Goal: Task Accomplishment & Management: Manage account settings

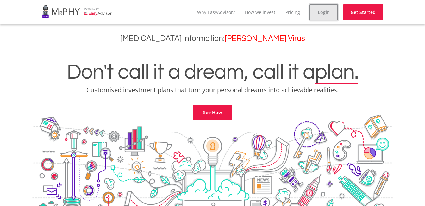
click at [323, 15] on link "Login" at bounding box center [323, 12] width 28 height 16
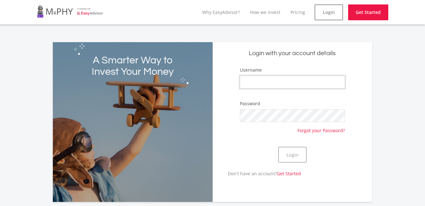
type input "Rainytees"
click at [287, 151] on button "Login" at bounding box center [292, 154] width 28 height 16
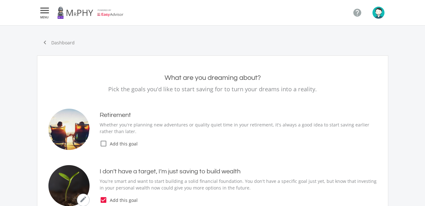
type input "300.00"
type input "50,000.00"
type input "0.00"
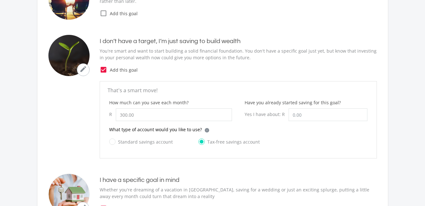
scroll to position [131, 0]
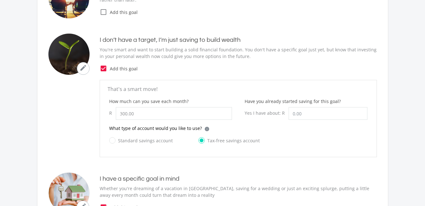
drag, startPoint x: 423, startPoint y: 92, endPoint x: 423, endPoint y: 104, distance: 12.0
click at [423, 104] on ee-goal-create-new "chevron_left Dashboard What are you dreaming about? Pick the goals you'd like t…" at bounding box center [212, 184] width 425 height 580
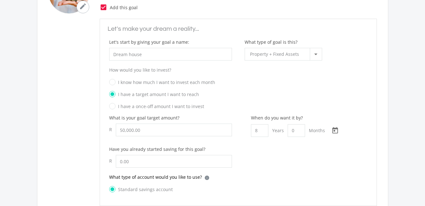
scroll to position [332, 0]
click at [151, 51] on input "Dream house" at bounding box center [170, 52] width 123 height 13
type input "D"
type input "P"
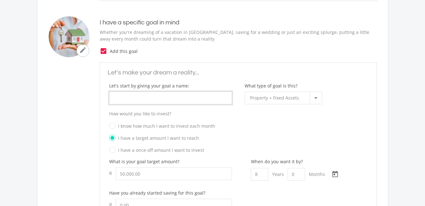
scroll to position [288, 0]
click at [105, 49] on icon "check_box" at bounding box center [104, 50] width 8 height 8
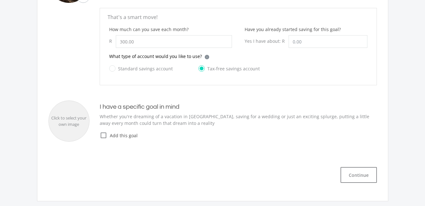
scroll to position [204, 0]
click at [127, 40] on input "300.00" at bounding box center [174, 40] width 116 height 13
type input "250.00"
click at [304, 39] on input "Have you already started saving for this goal?" at bounding box center [327, 40] width 79 height 13
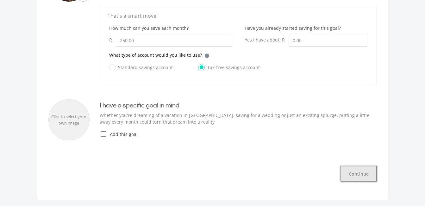
click at [367, 178] on button "Continue" at bounding box center [358, 173] width 36 height 16
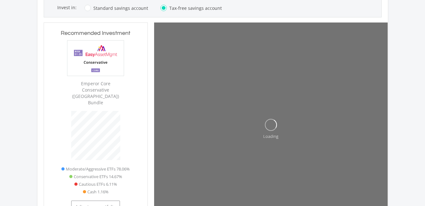
type input "0"
type input "250"
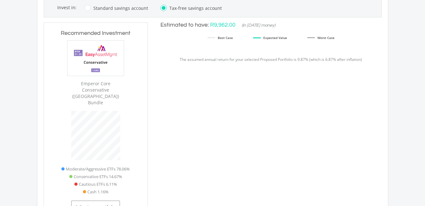
type input "0.00"
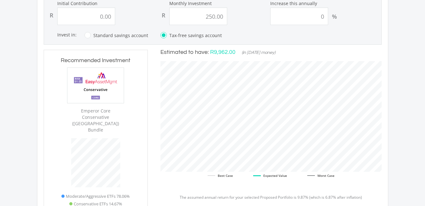
scroll to position [175, 0]
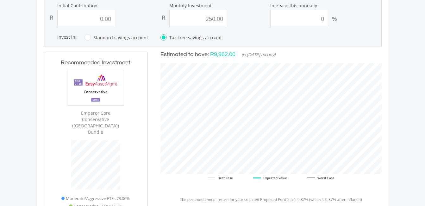
drag, startPoint x: 424, startPoint y: 103, endPoint x: 426, endPoint y: 92, distance: 10.7
click at [424, 92] on html " MENU  Our Recommendation Here's our estimated targets for each of your goals…" at bounding box center [212, 153] width 425 height 657
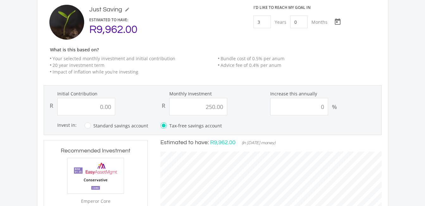
scroll to position [86, 0]
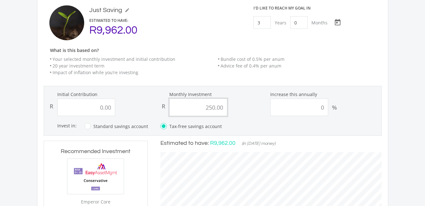
click at [213, 110] on input "250.00" at bounding box center [198, 106] width 58 height 17
click at [215, 110] on input "250.00" at bounding box center [198, 106] width 58 height 17
type input ".00"
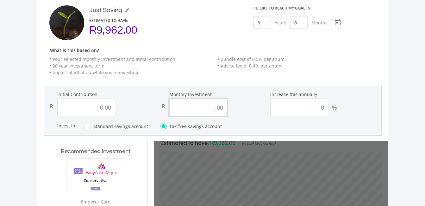
type input "0"
type input "0.00"
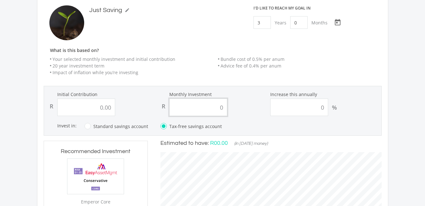
scroll to position [200, 233]
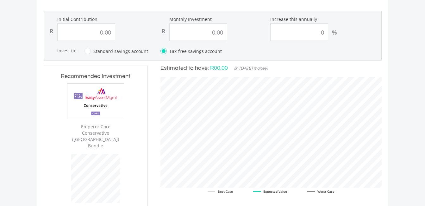
scroll to position [162, 0]
click at [213, 30] on input "0.00" at bounding box center [198, 30] width 58 height 17
type input "300.00"
type input "0"
type input "300"
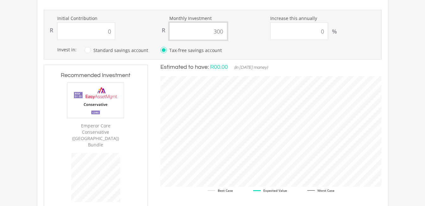
type input "0.00"
click at [259, 45] on form "Initial Contribution R 0.00 Monthly Investment R 300.00 Increase this annually …" at bounding box center [213, 35] width 338 height 50
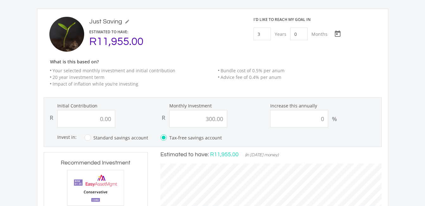
scroll to position [74, 0]
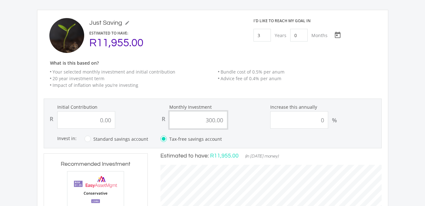
click at [214, 119] on input "300.00" at bounding box center [198, 119] width 58 height 17
type input ".00"
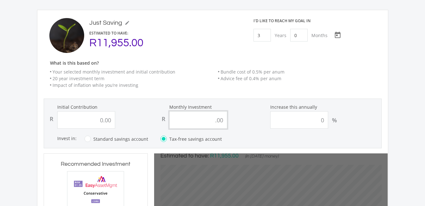
type input "0"
type input "0.00"
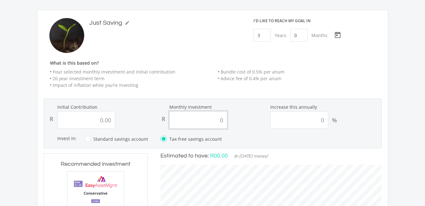
scroll to position [200, 233]
type input "0"
type input "25"
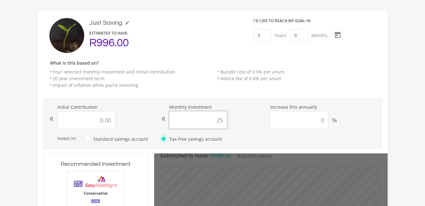
type input "0"
type input "0.00"
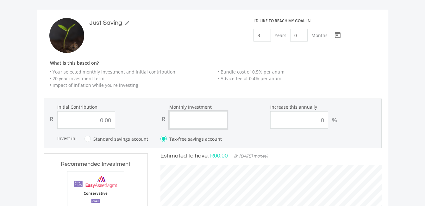
type input "2"
type input "0.00"
type input "25"
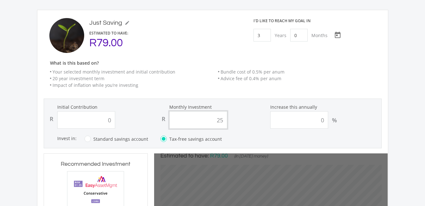
type input "0.00"
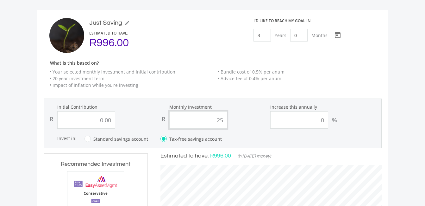
type input "250"
type input "0.00"
type input "250.00"
click at [244, 129] on form "Initial Contribution R 0.00 Monthly Investment R 250.00 Increase this annually …" at bounding box center [213, 123] width 338 height 50
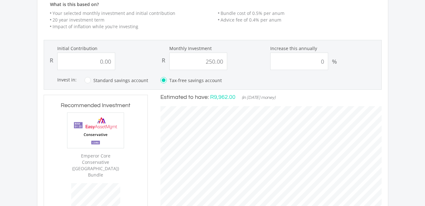
scroll to position [133, 0]
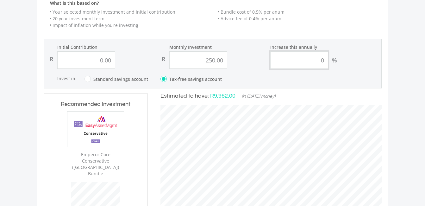
click at [318, 64] on input "0" at bounding box center [299, 59] width 58 height 17
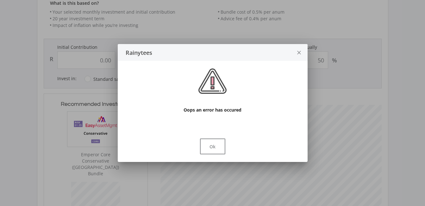
scroll to position [0, 0]
click at [323, 75] on div at bounding box center [212, 103] width 425 height 206
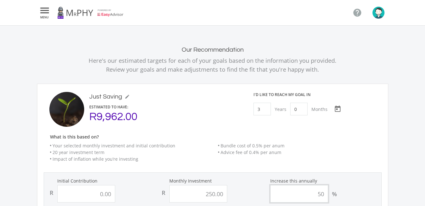
scroll to position [133, 0]
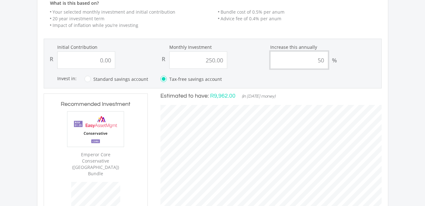
click at [323, 61] on input "50" at bounding box center [299, 59] width 58 height 17
type input "5"
type input "0"
type input "250"
type input "0.00"
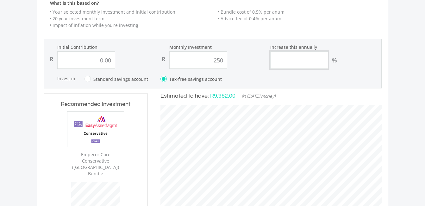
type input "250.00"
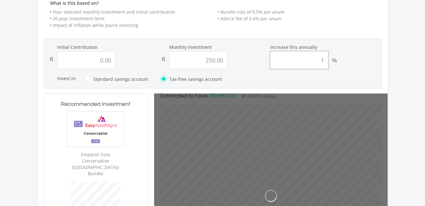
type input "10"
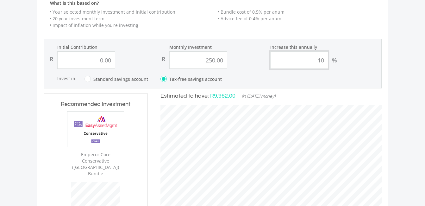
type input "0"
type input "250"
type input "0.00"
type input "250.00"
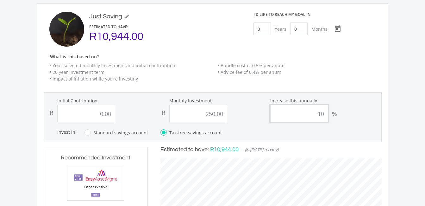
scroll to position [83, 0]
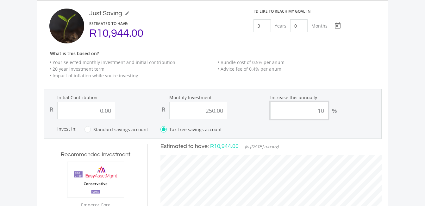
type input "1"
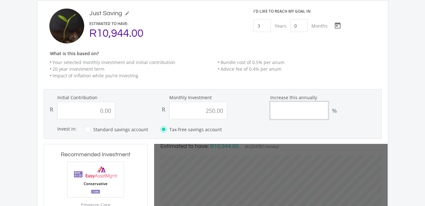
type input "0"
type input "250"
type input "0.00"
type input "250.00"
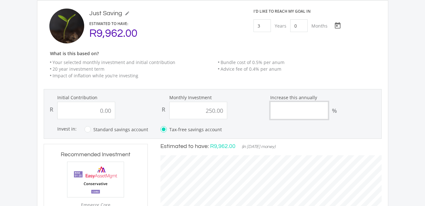
scroll to position [84, 0]
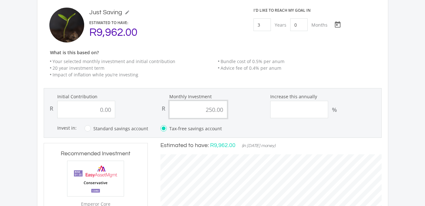
click at [218, 110] on input "250.00" at bounding box center [198, 109] width 58 height 17
type input "0"
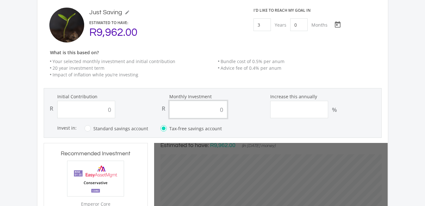
type input "0.00"
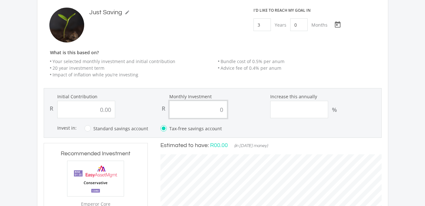
scroll to position [200, 233]
type input "500.00"
click at [362, 59] on li "Bundle cost of 0.5% per anum" at bounding box center [300, 61] width 164 height 7
type input "0"
type input "500"
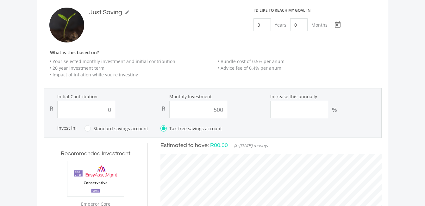
type input "0.00"
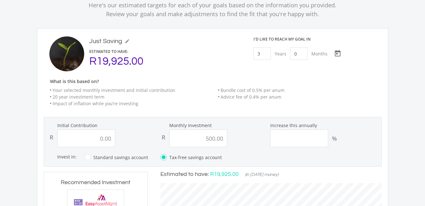
scroll to position [54, 0]
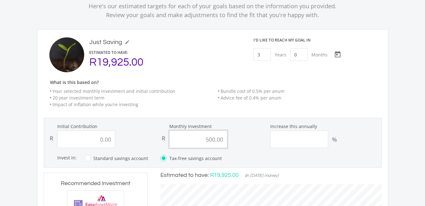
click at [217, 141] on input "500.00" at bounding box center [198, 138] width 58 height 17
type input "100"
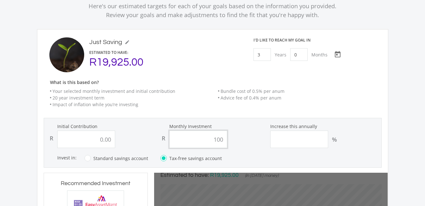
type input "0"
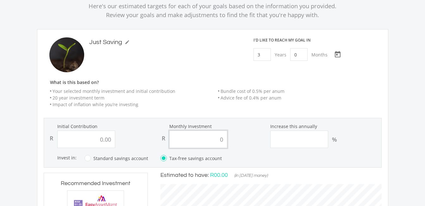
type input "0"
type input "100"
type input "0.00"
type input "1"
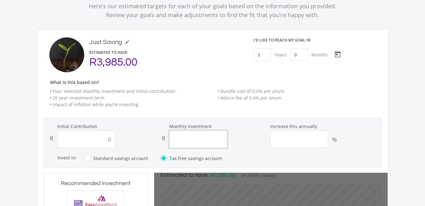
type input "0.00"
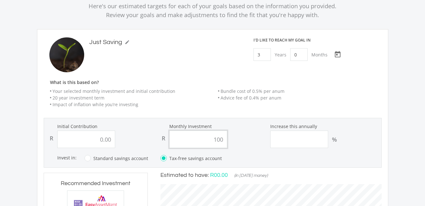
type input "1000"
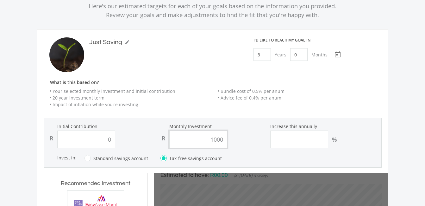
type input "0.00"
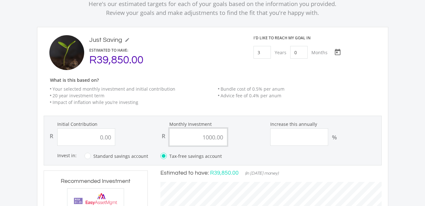
scroll to position [58, 0]
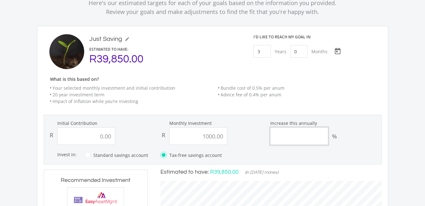
type input "1,000.00"
click at [322, 137] on input "Increase this annually" at bounding box center [299, 135] width 58 height 17
type input "5"
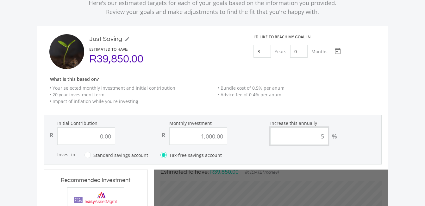
type input "0"
type input "1000"
type input "0.00"
type input "1,000.00"
type input "0"
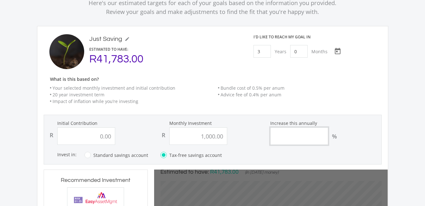
type input "1000"
type input "0.00"
type input "1,000.00"
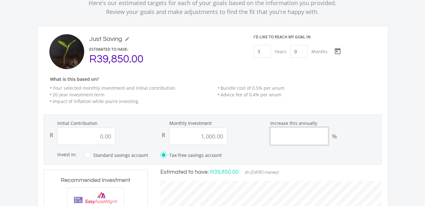
type input "7"
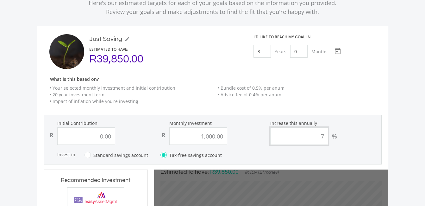
type input "0"
type input "1000"
type input "0.00"
type input "1,000.00"
type input "0"
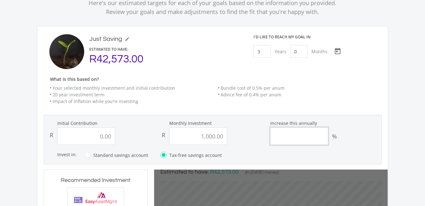
type input "1000"
type input "0.00"
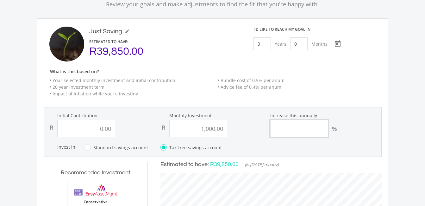
scroll to position [67, 0]
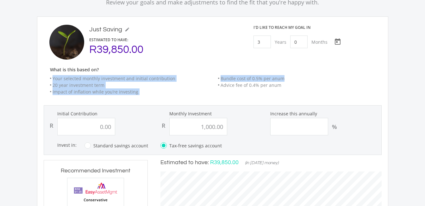
drag, startPoint x: 423, startPoint y: 81, endPoint x: 427, endPoint y: 67, distance: 14.6
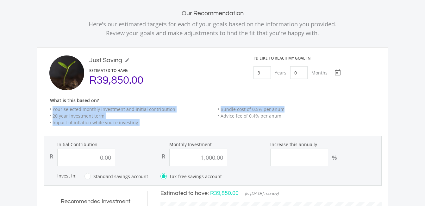
scroll to position [31, 0]
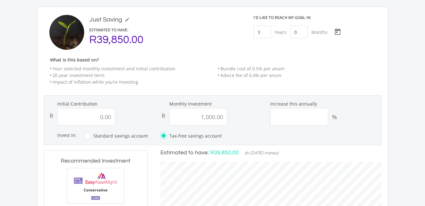
scroll to position [78, 0]
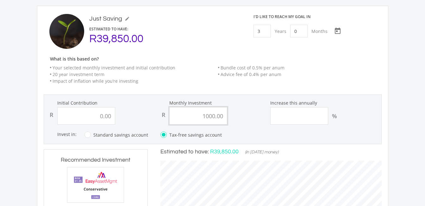
click at [214, 115] on input "1000.00" at bounding box center [198, 115] width 58 height 17
type input "1.00"
type input "0"
type input "1"
type input "0.00"
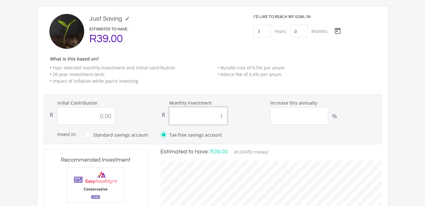
scroll to position [200, 233]
type input "0.00"
type input "25"
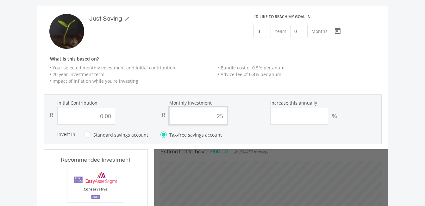
type input "0"
type input "2"
type input "0"
type input "25"
type input "0.00"
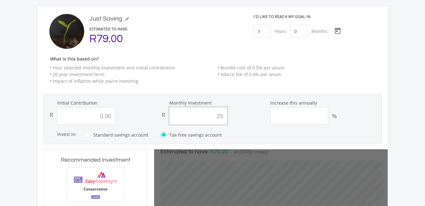
type input "250"
type input "0.00"
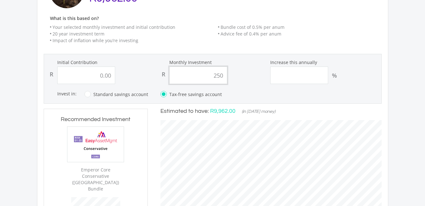
scroll to position [116, 0]
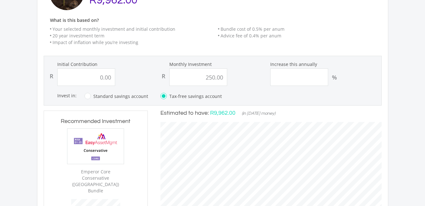
drag, startPoint x: 421, startPoint y: 94, endPoint x: 425, endPoint y: 94, distance: 4.2
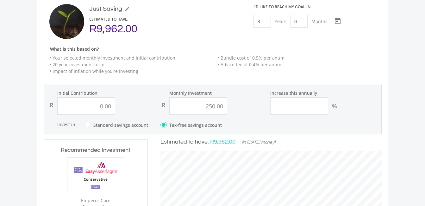
scroll to position [86, 0]
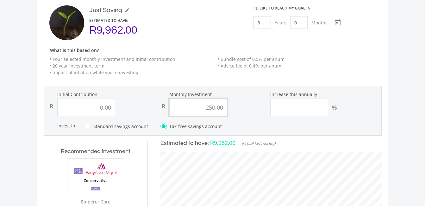
click at [214, 104] on input "250.00" at bounding box center [198, 106] width 58 height 17
type input "200.00"
type input "0"
type input "200"
type input "0.00"
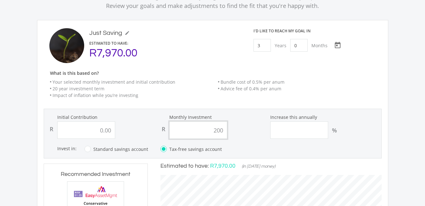
scroll to position [65, 0]
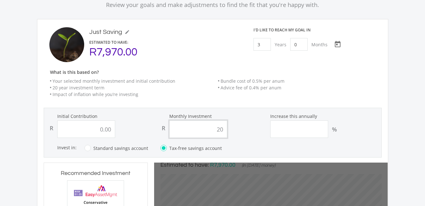
type input "2"
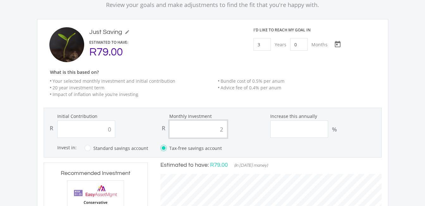
type input "0.00"
type input "300"
type input "0.00"
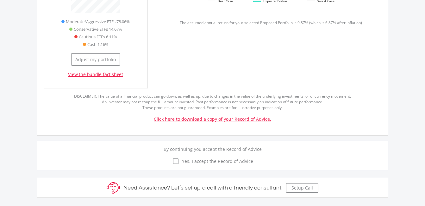
scroll to position [353, 0]
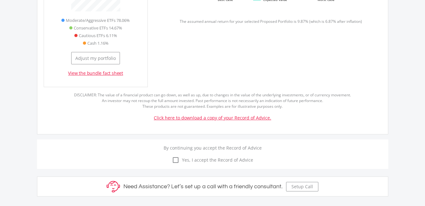
type input "300.00"
click at [176, 154] on div "check_box_outline_blank check_box Yes, I accept the Record of Advice" at bounding box center [212, 160] width 351 height 18
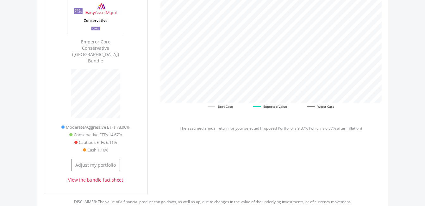
scroll to position [245, 0]
drag, startPoint x: 421, startPoint y: 110, endPoint x: 425, endPoint y: 110, distance: 4.8
click at [424, 110] on html " MENU  Our Recommendation Here's our estimated targets for each of your goals…" at bounding box center [212, 83] width 425 height 657
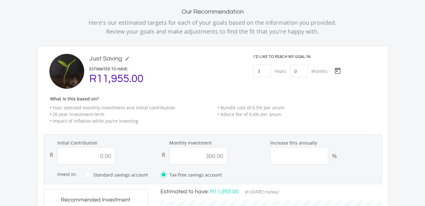
scroll to position [51, 0]
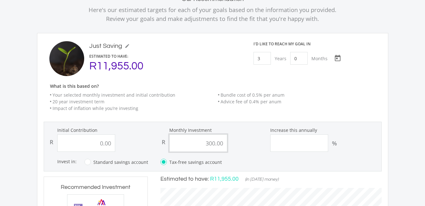
click at [213, 145] on input "300.00" at bounding box center [198, 142] width 58 height 17
click at [215, 145] on input "300.00" at bounding box center [198, 142] width 58 height 17
click at [220, 144] on input "300.00" at bounding box center [198, 142] width 58 height 17
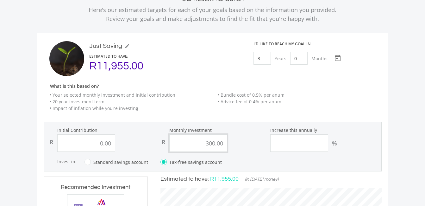
click at [220, 144] on input "300.00" at bounding box center [198, 142] width 58 height 17
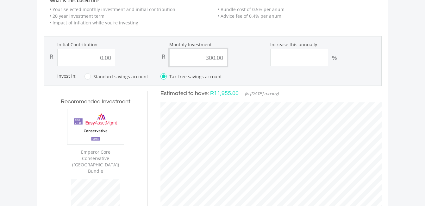
scroll to position [139, 0]
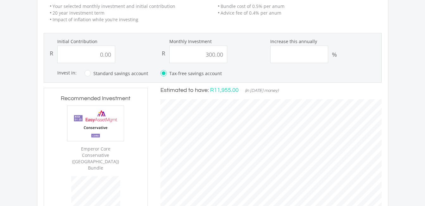
click at [424, 103] on html " MENU  Our Recommendation Here's our estimated targets for each of your goals…" at bounding box center [212, 189] width 425 height 657
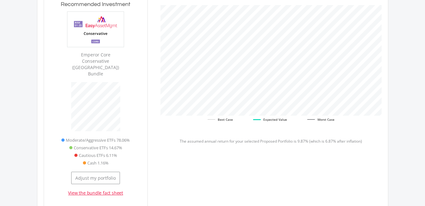
scroll to position [230, 0]
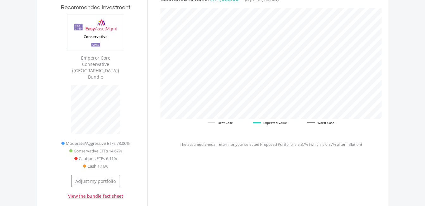
drag, startPoint x: 67, startPoint y: 57, endPoint x: 116, endPoint y: 65, distance: 50.3
click at [116, 65] on div "Emperor Core Conservative ([GEOGRAPHIC_DATA]) Bundle" at bounding box center [95, 47] width 91 height 65
copy div "Emperor Core Conservative ([GEOGRAPHIC_DATA]) Bundle"
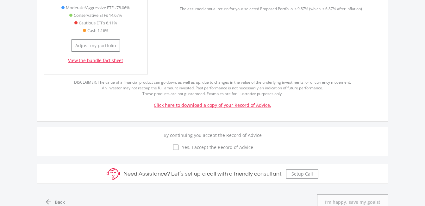
scroll to position [366, 0]
click at [173, 142] on icon "check_box_outline_blank" at bounding box center [176, 146] width 8 height 8
click at [213, 142] on input "check_box_outline_blank check_box Yes, I accept the Record of Advice" at bounding box center [213, 142] width 0 height 0
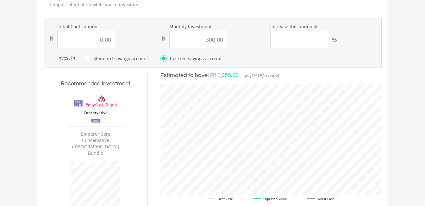
scroll to position [438, 0]
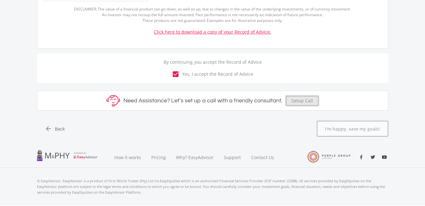
click at [296, 96] on button "Setup Call" at bounding box center [302, 100] width 32 height 9
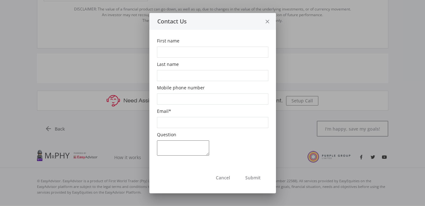
click at [206, 50] on input "First name" at bounding box center [212, 51] width 111 height 11
type input "Boitumelo"
type input "Msiza"
type input "0712690490"
type input "[EMAIL_ADDRESS][DOMAIN_NAME]"
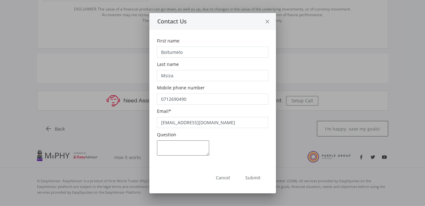
click at [178, 142] on textarea "Question" at bounding box center [183, 147] width 52 height 15
type textarea "am i safe on this investment?"
click at [248, 176] on button "Submit" at bounding box center [253, 178] width 31 height 16
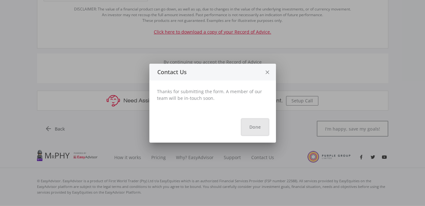
click at [254, 127] on button "Done" at bounding box center [255, 127] width 27 height 16
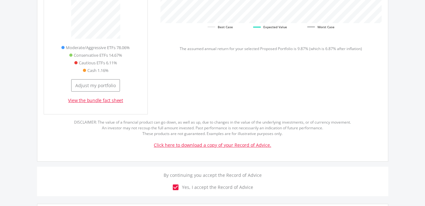
scroll to position [323, 0]
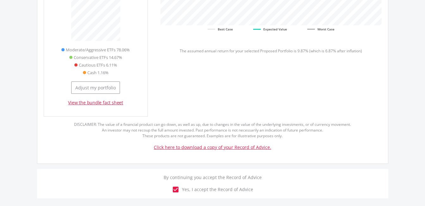
drag, startPoint x: 424, startPoint y: 115, endPoint x: 424, endPoint y: 108, distance: 7.0
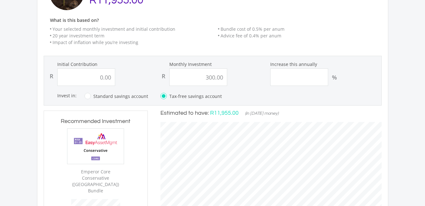
scroll to position [114, 0]
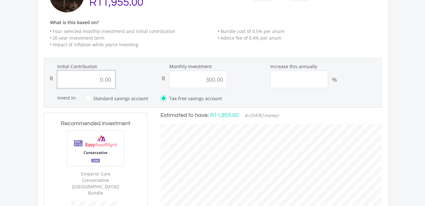
click at [98, 82] on input "0.00" at bounding box center [86, 79] width 58 height 17
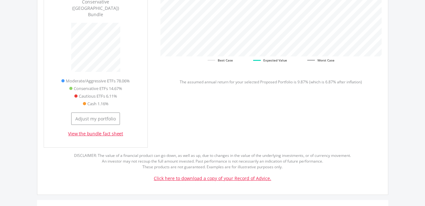
scroll to position [294, 0]
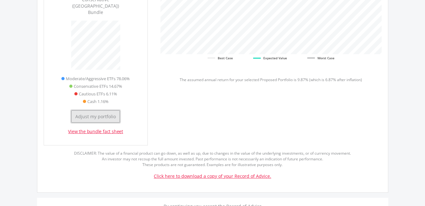
click at [102, 110] on button "Adjust my portfolio" at bounding box center [95, 116] width 49 height 12
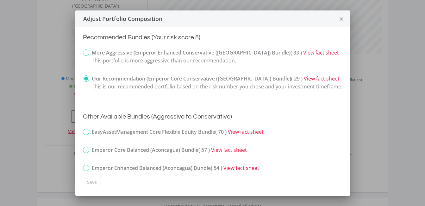
scroll to position [0, 0]
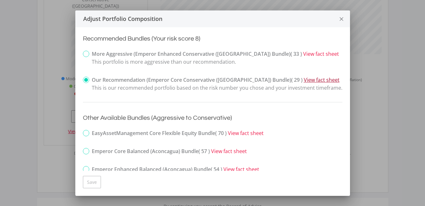
click at [304, 80] on link "View fact sheet" at bounding box center [322, 79] width 36 height 7
click at [342, 19] on icon "close" at bounding box center [341, 19] width 6 height 17
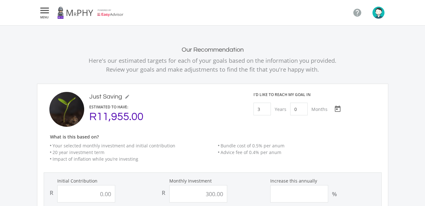
scroll to position [294, 0]
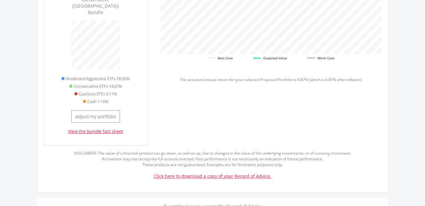
click at [232, 173] on link "Click here to download a copy of your Record of Advice." at bounding box center [212, 176] width 117 height 6
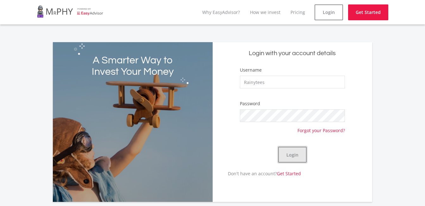
click at [301, 155] on button "Login" at bounding box center [292, 154] width 28 height 16
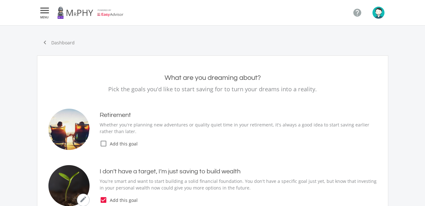
type input "300.00"
